Goal: Information Seeking & Learning: Learn about a topic

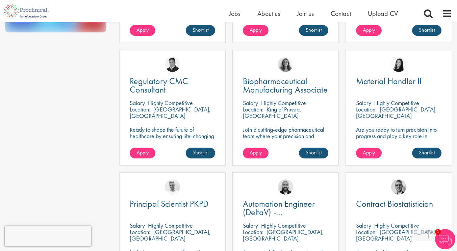
scroll to position [231, 0]
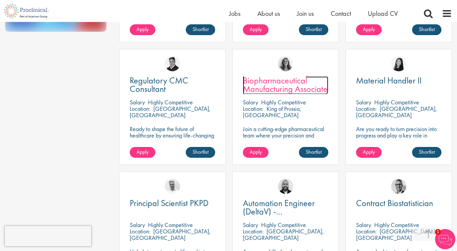
click at [268, 89] on span "Biopharmaceutical Manufacturing Associate" at bounding box center [285, 85] width 85 height 20
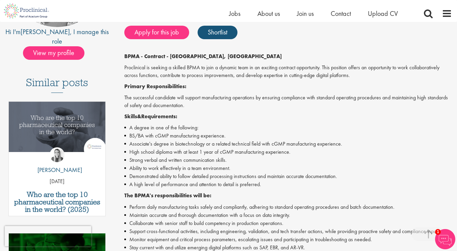
scroll to position [320, 0]
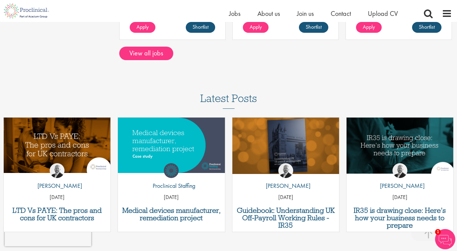
scroll to position [603, 0]
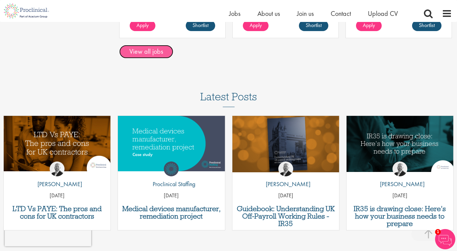
click at [150, 55] on link "View all jobs" at bounding box center [146, 52] width 54 height 14
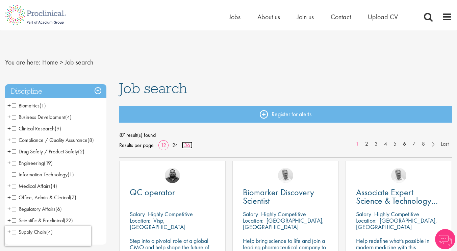
click at [187, 146] on link "36" at bounding box center [187, 145] width 11 height 7
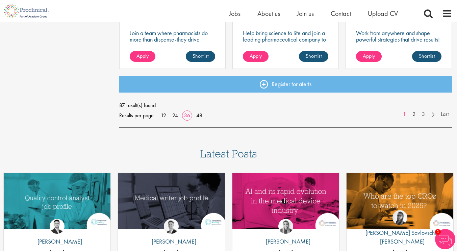
scroll to position [1557, 0]
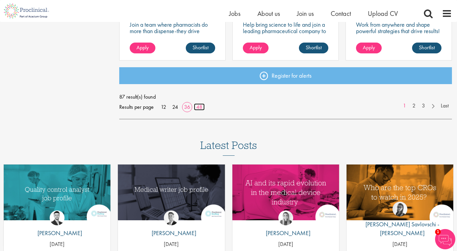
click at [200, 110] on link "48" at bounding box center [199, 106] width 11 height 7
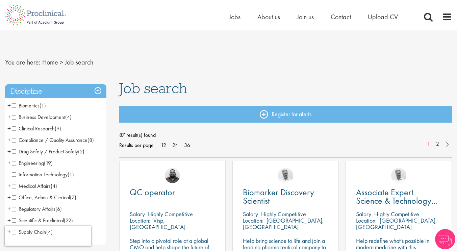
click at [37, 195] on span "Office, Admin & Clerical" at bounding box center [41, 197] width 58 height 7
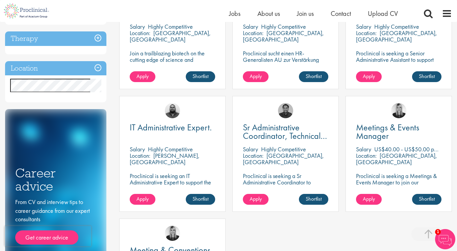
scroll to position [162, 0]
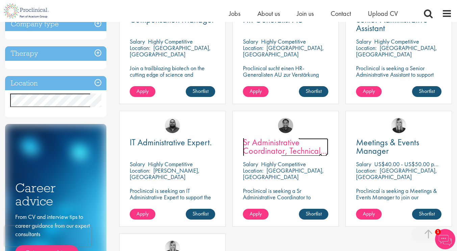
click at [292, 148] on span "Sr Administrative Coordinator, Technical Operations" at bounding box center [285, 151] width 84 height 28
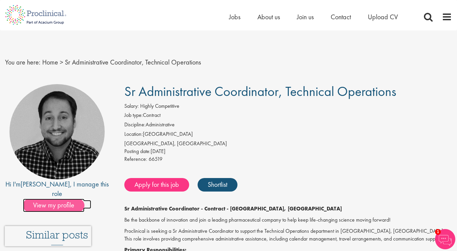
click at [56, 199] on span "View my profile" at bounding box center [53, 206] width 61 height 14
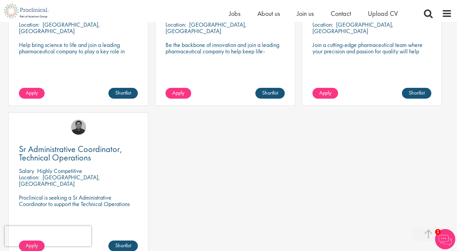
scroll to position [433, 0]
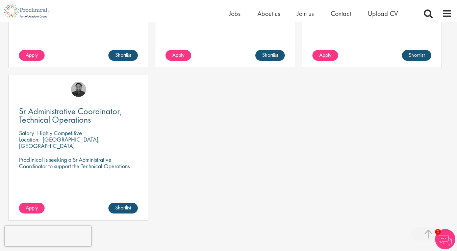
click at [48, 102] on div "Sr Administrative Coordinator, Technical Operations Salary Highly Competitive L…" at bounding box center [78, 148] width 140 height 146
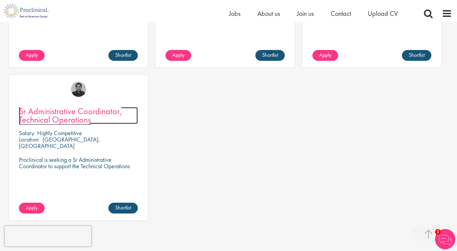
click at [57, 105] on span "Sr Administrative Coordinator, Technical Operations" at bounding box center [70, 115] width 103 height 20
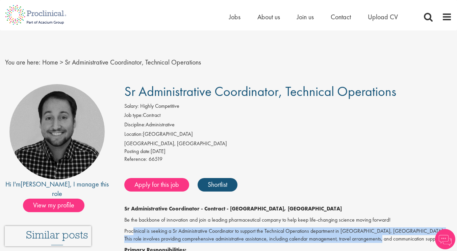
drag, startPoint x: 133, startPoint y: 227, endPoint x: 376, endPoint y: 241, distance: 243.7
